Goal: Task Accomplishment & Management: Complete application form

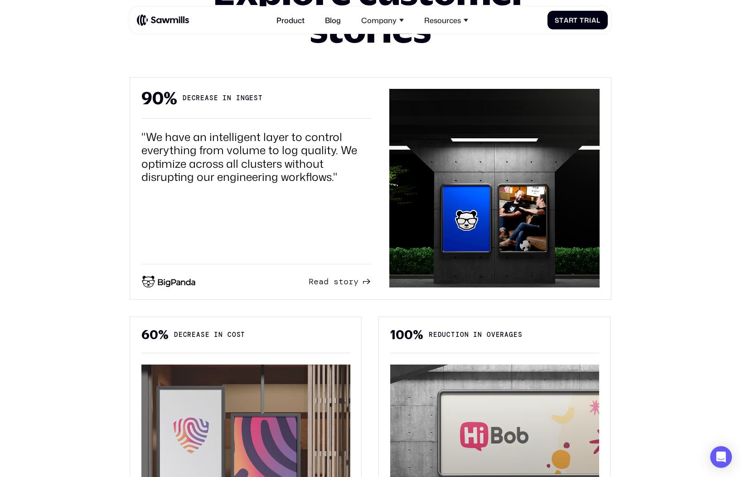
scroll to position [580, 0]
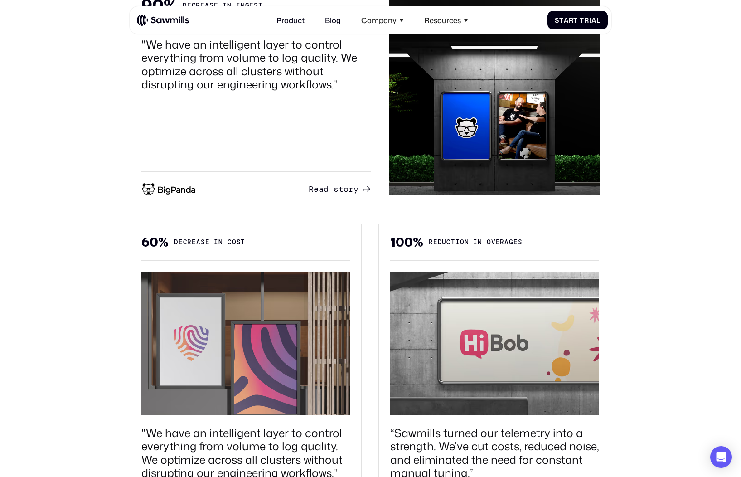
click at [356, 184] on span "y" at bounding box center [356, 179] width 5 height 10
click at [311, 373] on img at bounding box center [245, 343] width 209 height 143
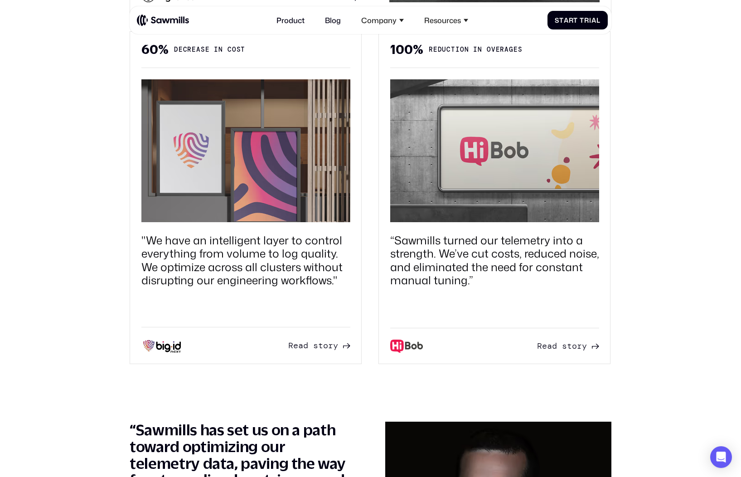
scroll to position [849, 0]
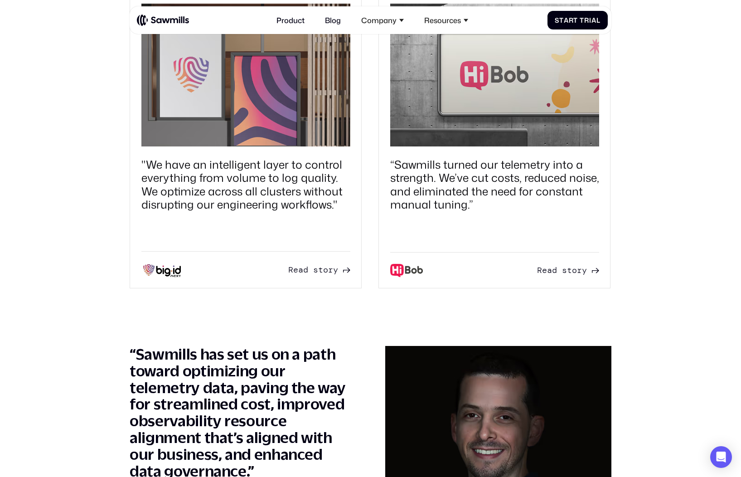
click at [580, 265] on span "r" at bounding box center [579, 260] width 5 height 10
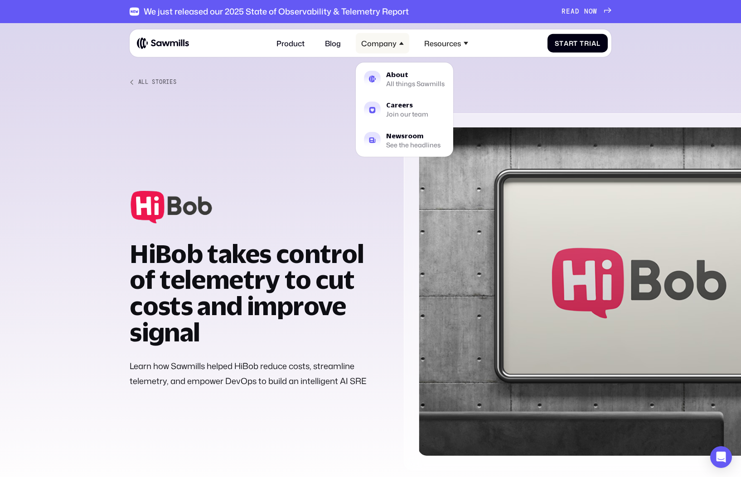
click at [404, 44] on icon at bounding box center [401, 43] width 5 height 5
click at [390, 80] on div "About All things Sawmills" at bounding box center [415, 79] width 58 height 15
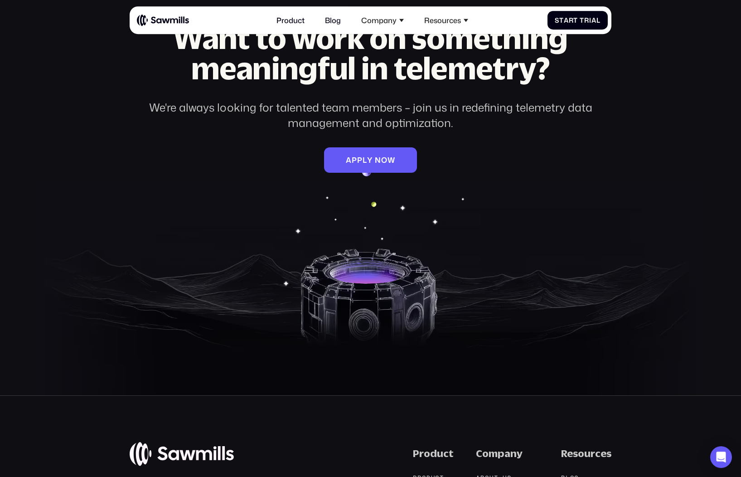
scroll to position [1415, 0]
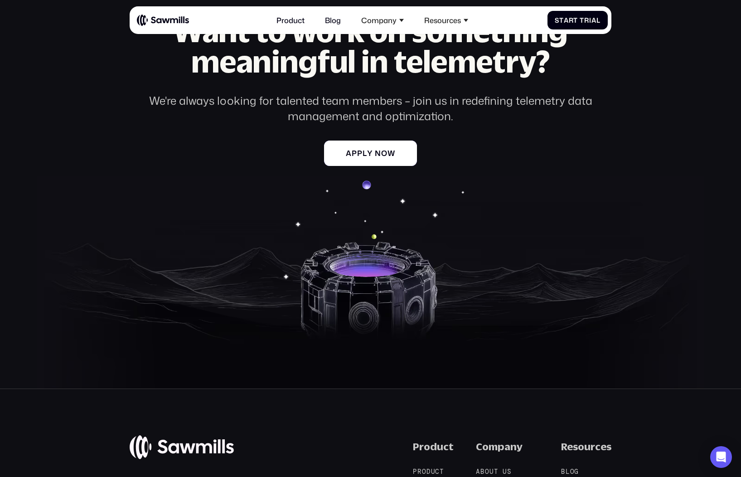
click at [408, 158] on div "A p p l y n o w" at bounding box center [371, 153] width 78 height 9
